Goal: Transaction & Acquisition: Purchase product/service

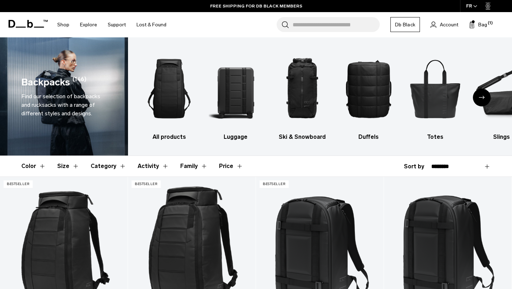
click at [487, 96] on div "Next slide" at bounding box center [482, 98] width 18 height 18
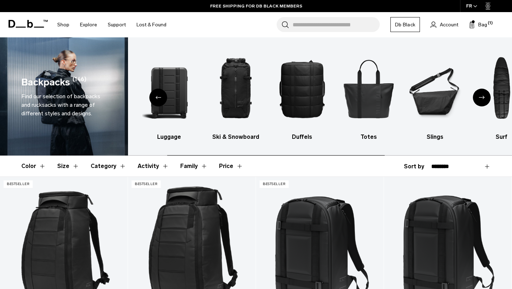
click at [487, 96] on div "Next slide" at bounding box center [482, 98] width 18 height 18
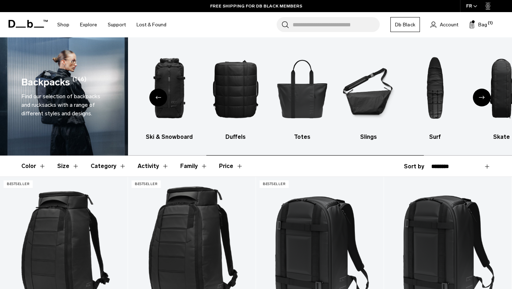
click at [487, 96] on div "Next slide" at bounding box center [482, 98] width 18 height 18
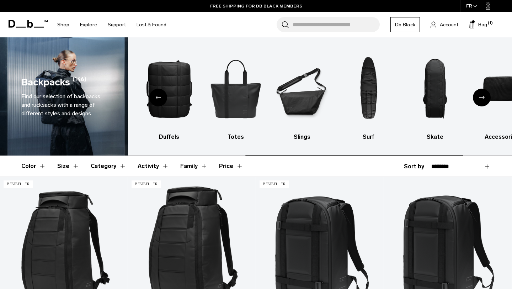
click at [487, 96] on div "Next slide" at bounding box center [482, 98] width 18 height 18
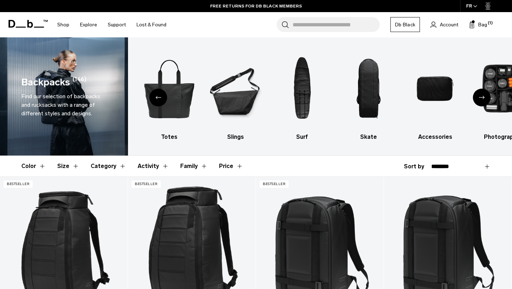
click at [153, 97] on div "Previous slide" at bounding box center [158, 98] width 18 height 18
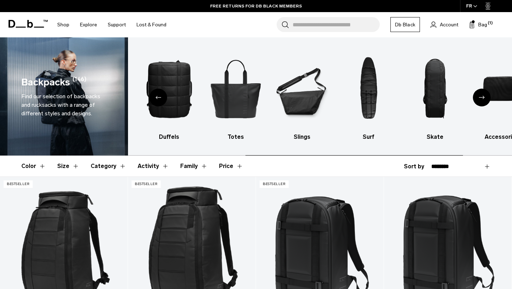
click at [153, 97] on div "Previous slide" at bounding box center [158, 98] width 18 height 18
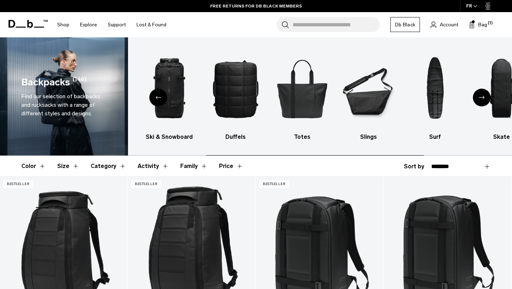
click at [153, 97] on div "Previous slide" at bounding box center [158, 98] width 18 height 18
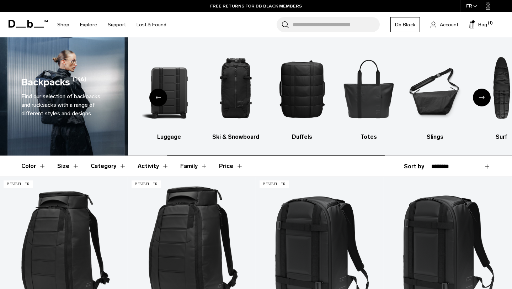
click at [153, 97] on div "Previous slide" at bounding box center [158, 98] width 18 height 18
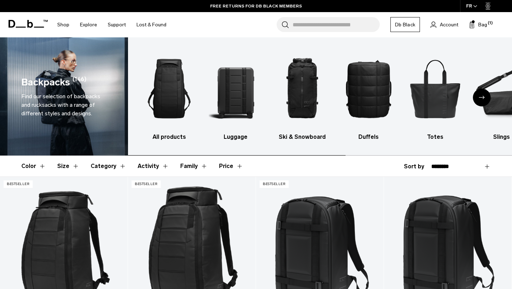
click at [153, 97] on img "1 / 10" at bounding box center [169, 88] width 54 height 81
click at [433, 102] on img "5 / 10" at bounding box center [435, 88] width 54 height 81
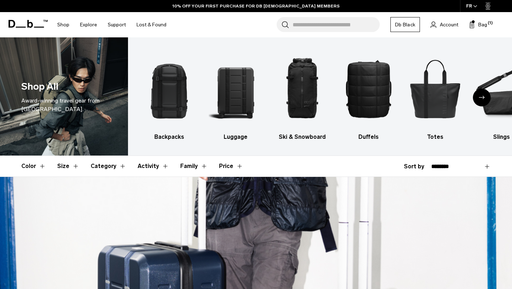
click at [478, 100] on div "Next slide" at bounding box center [482, 98] width 18 height 18
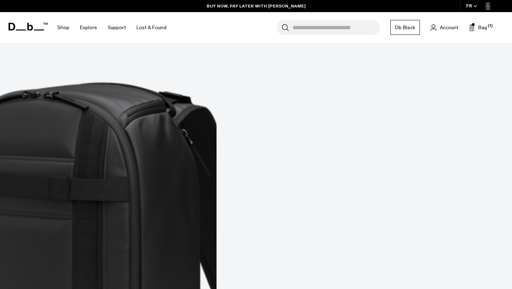
scroll to position [2256, 0]
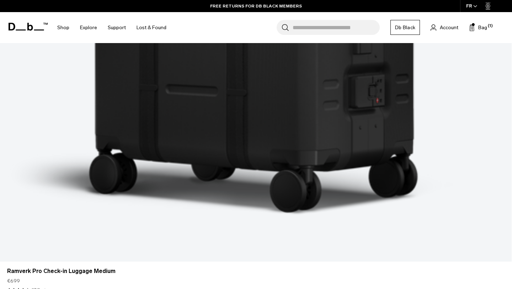
scroll to position [4234, 0]
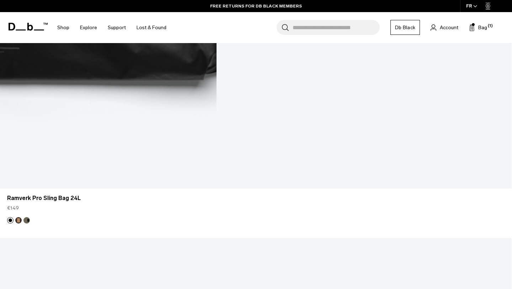
scroll to position [6178, 0]
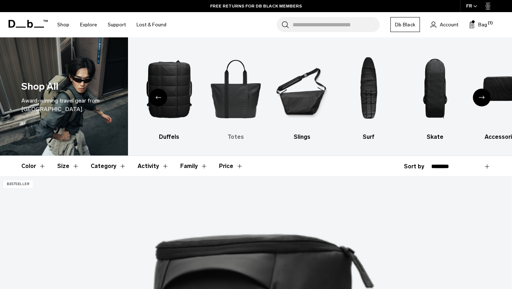
click at [240, 96] on img "5 / 10" at bounding box center [236, 88] width 54 height 81
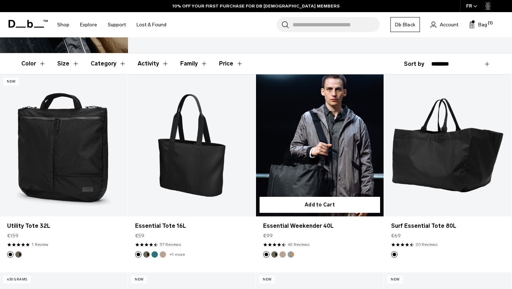
scroll to position [135, 0]
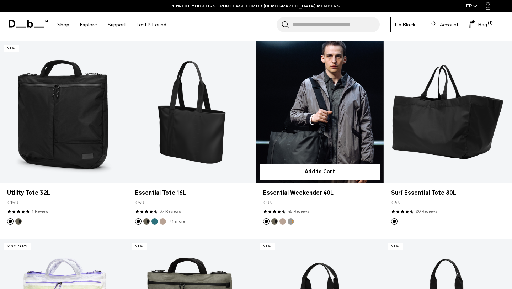
click at [304, 130] on link "Essential Weekender 40L" at bounding box center [320, 112] width 128 height 142
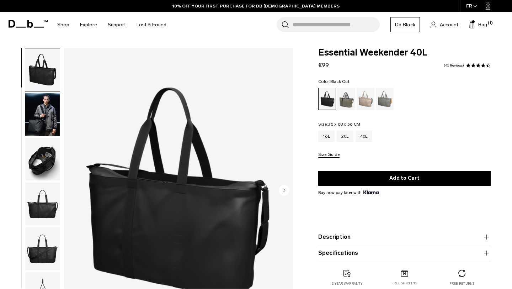
click at [44, 160] on img "button" at bounding box center [42, 159] width 34 height 43
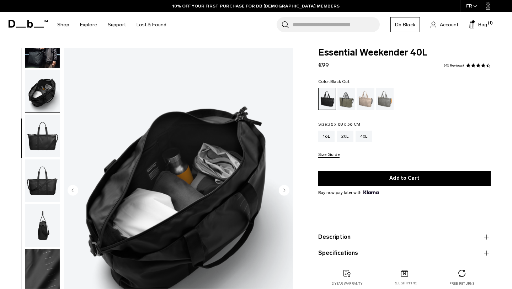
scroll to position [70, 0]
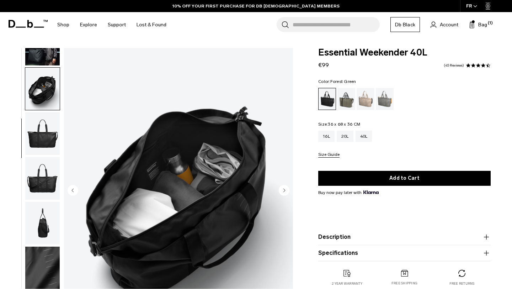
click at [347, 99] on div "Forest Green" at bounding box center [346, 99] width 18 height 22
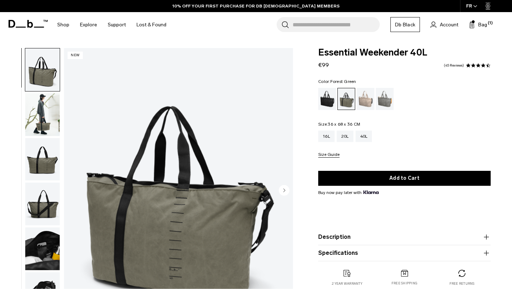
click at [51, 120] on img "button" at bounding box center [42, 114] width 34 height 43
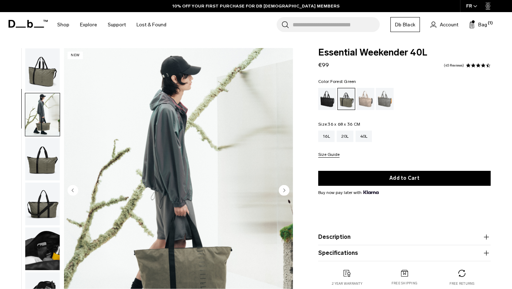
scroll to position [26, 0]
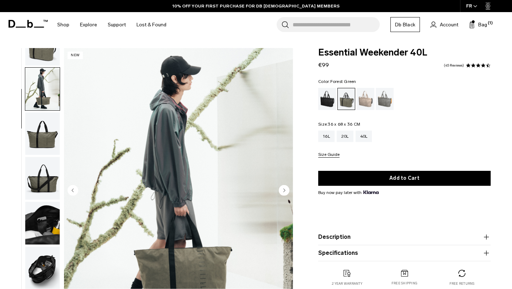
click at [43, 171] on img "button" at bounding box center [42, 178] width 34 height 43
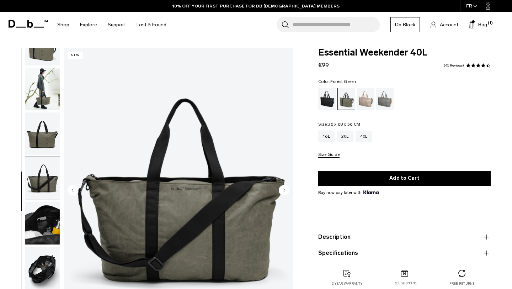
click at [50, 218] on img "button" at bounding box center [42, 223] width 34 height 43
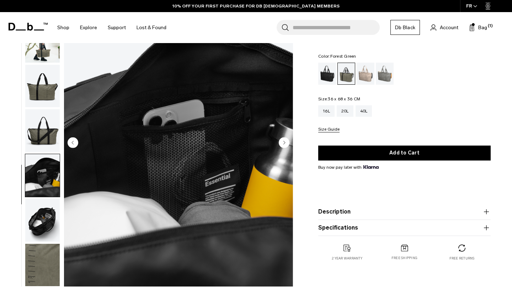
scroll to position [52, 0]
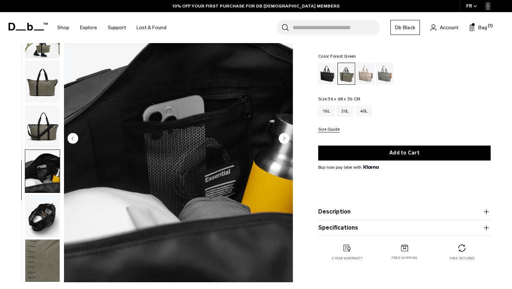
click at [49, 211] on img "button" at bounding box center [42, 215] width 34 height 43
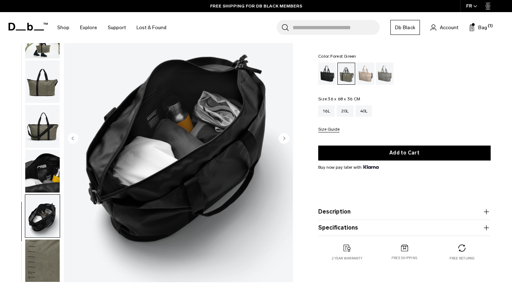
click at [282, 137] on circle "Next slide" at bounding box center [284, 138] width 11 height 11
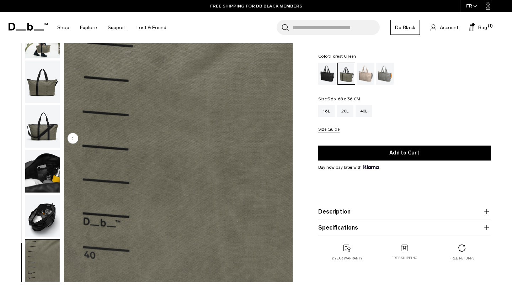
click at [282, 137] on img "7 / 7" at bounding box center [178, 139] width 229 height 286
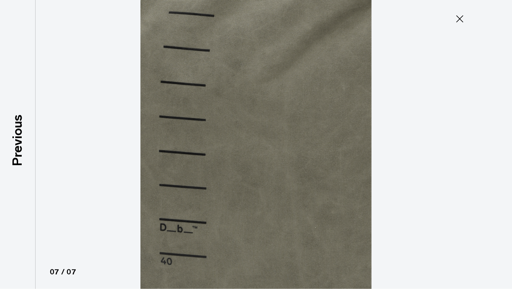
click at [459, 22] on icon at bounding box center [459, 18] width 11 height 11
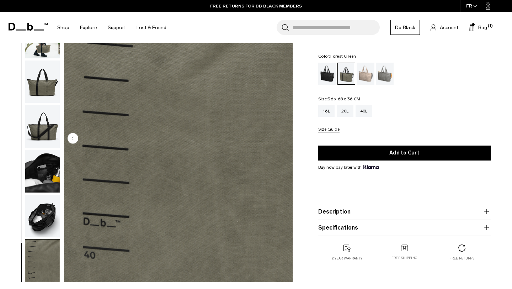
click at [42, 125] on img "button" at bounding box center [42, 126] width 34 height 43
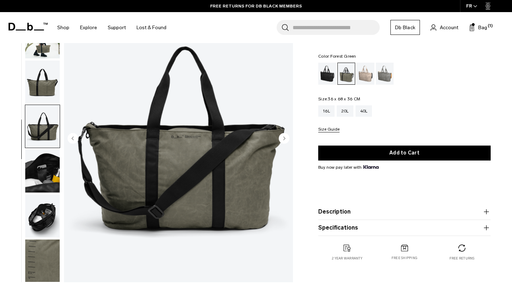
click at [43, 172] on img "button" at bounding box center [42, 171] width 34 height 43
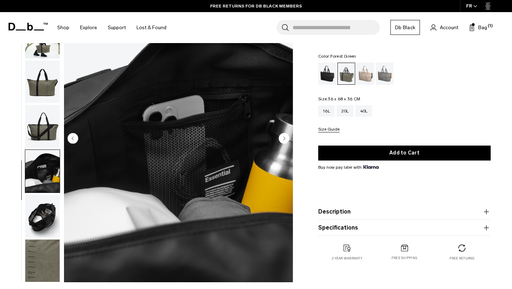
click at [42, 223] on img "button" at bounding box center [42, 215] width 34 height 43
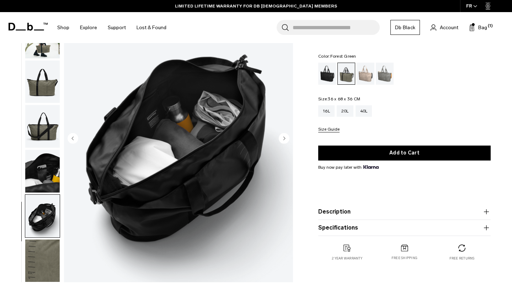
click at [330, 128] on button "Size Guide" at bounding box center [328, 129] width 21 height 5
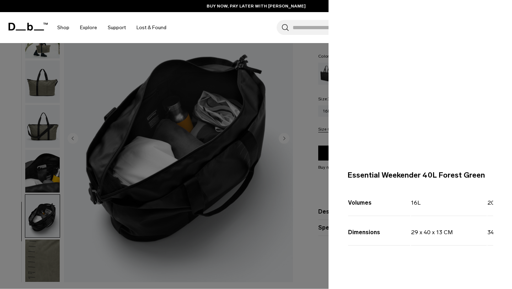
scroll to position [0, 0]
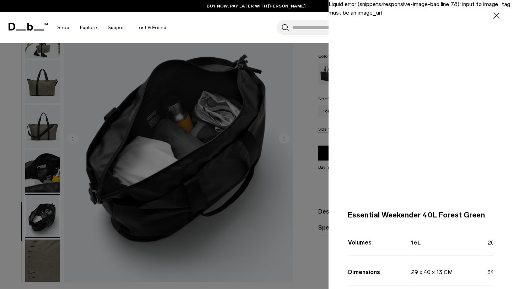
click at [415, 92] on div "Liquid error (snippets/responsive-image-bao line 78): input to image_tag must b…" at bounding box center [420, 91] width 183 height 183
click at [496, 16] on icon "button" at bounding box center [496, 15] width 6 height 6
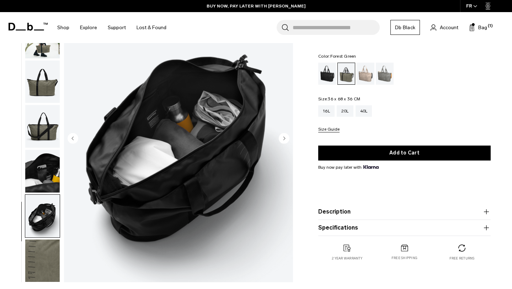
click at [40, 168] on img "button" at bounding box center [42, 171] width 34 height 43
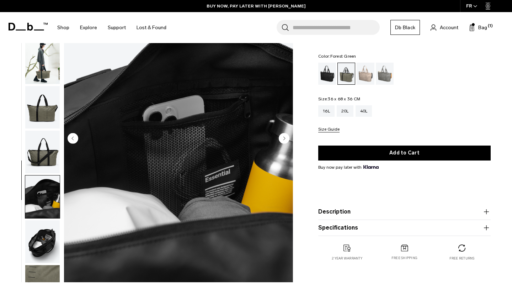
click at [43, 116] on img "button" at bounding box center [42, 107] width 34 height 43
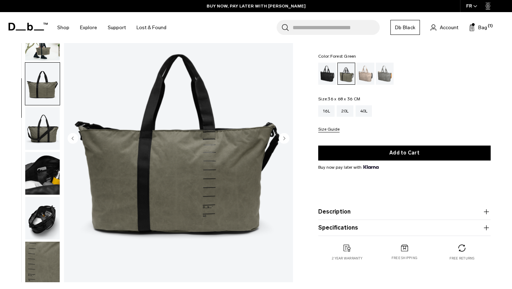
scroll to position [26, 0]
